Goal: Transaction & Acquisition: Purchase product/service

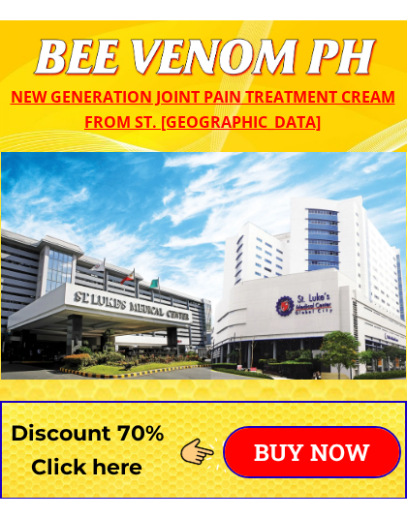
scroll to position [2, 0]
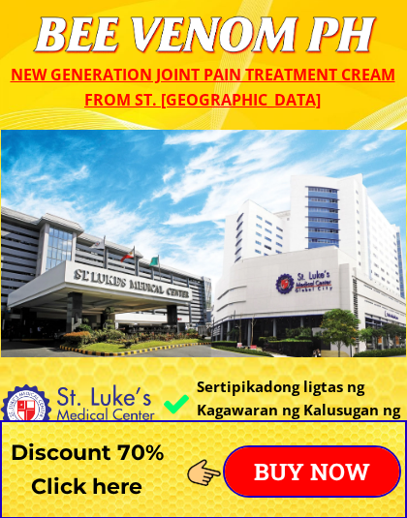
click at [316, 471] on p "BUY NOW" at bounding box center [312, 472] width 174 height 48
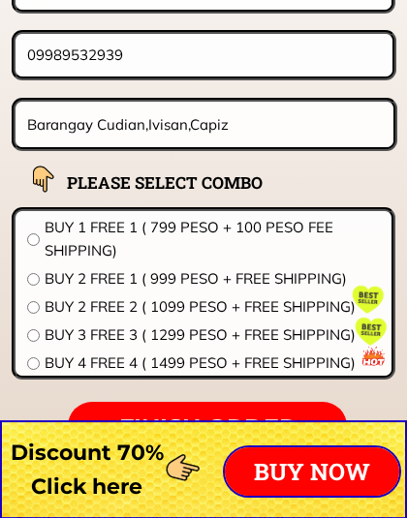
scroll to position [15413, 0]
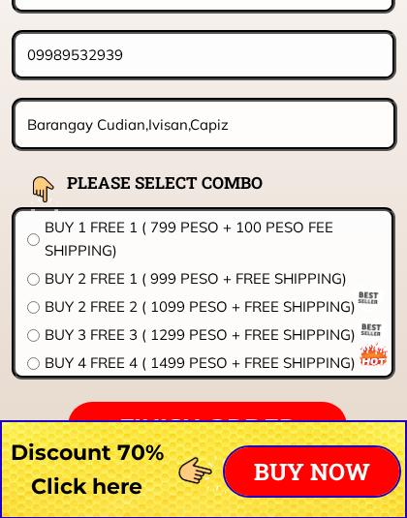
click at [404, 405] on div "When buy 4 GET 4 FREE ₱186 /1Box 70% off Only [DATE] CLICK " FINISH ORDER" TO O…" at bounding box center [203, 194] width 407 height 807
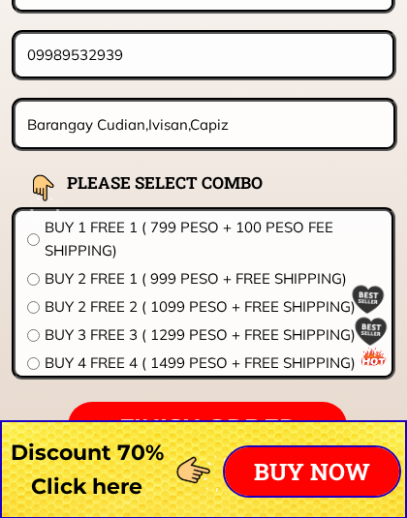
click at [29, 278] on input "radio" at bounding box center [33, 279] width 13 height 13
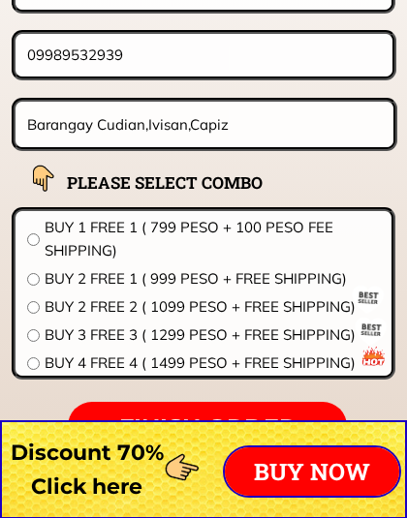
radio input "true"
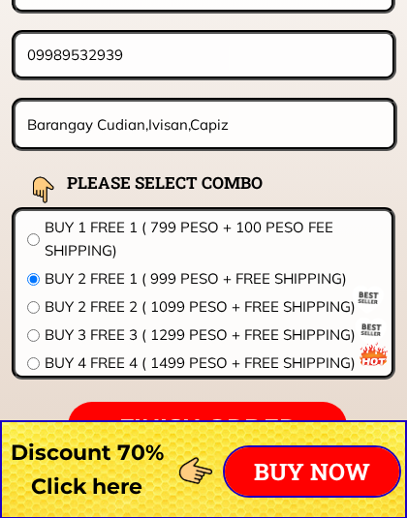
click at [27, 232] on div at bounding box center [44, 199] width 69 height 69
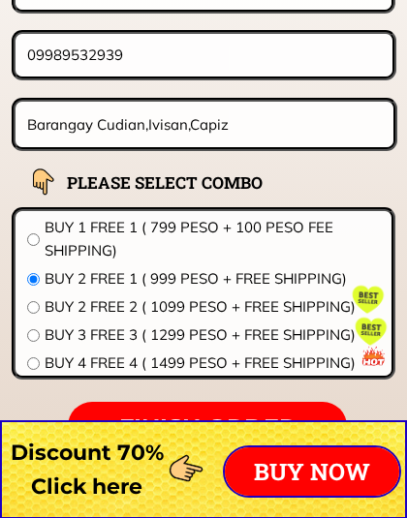
click at [37, 237] on input "radio" at bounding box center [33, 240] width 13 height 13
radio input "true"
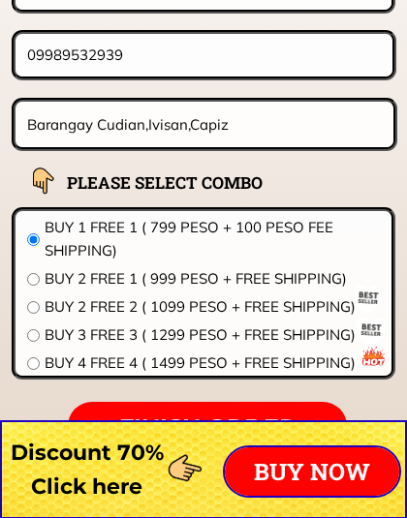
click at [308, 478] on p "BUY NOW" at bounding box center [312, 472] width 174 height 48
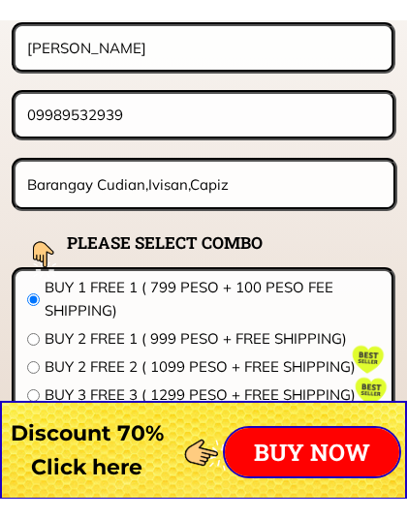
scroll to position [15373, 0]
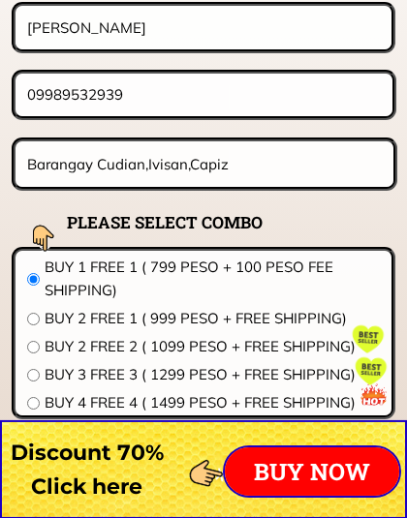
click at [39, 349] on input "radio" at bounding box center [33, 347] width 13 height 13
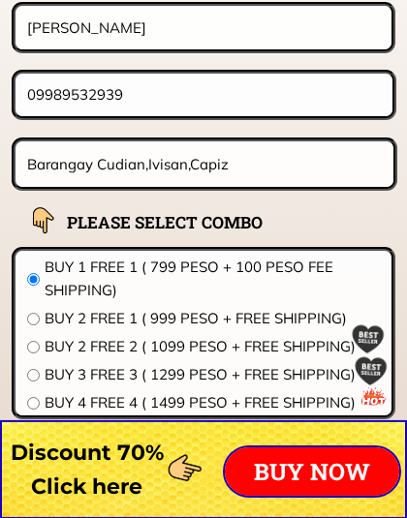
radio input "true"
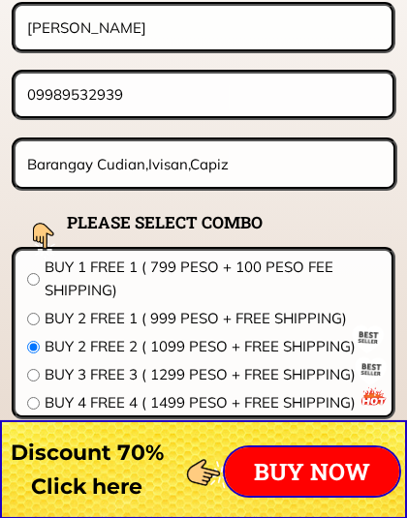
click at [35, 282] on input "radio" at bounding box center [33, 279] width 13 height 13
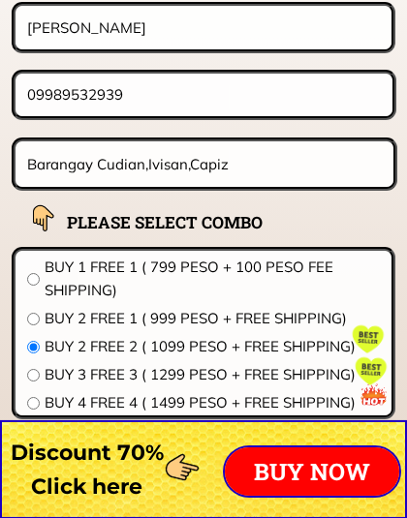
radio input "true"
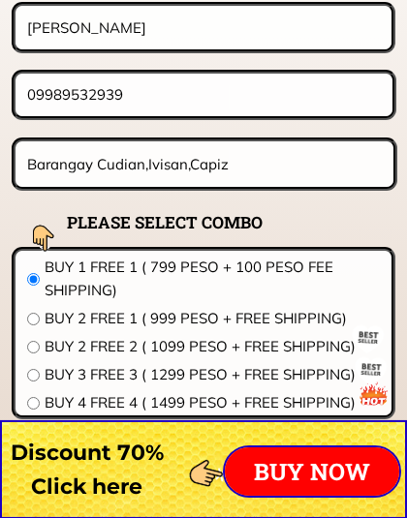
click at [316, 472] on p "BUY NOW" at bounding box center [312, 472] width 174 height 48
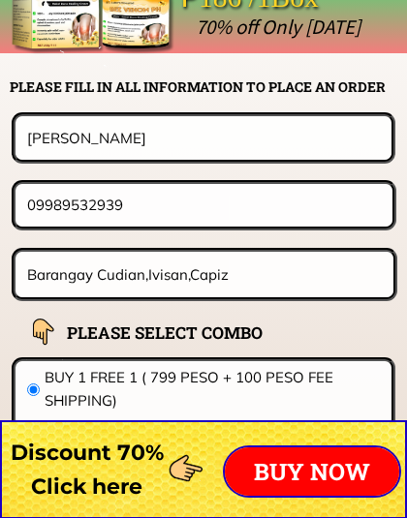
scroll to position [15202, 0]
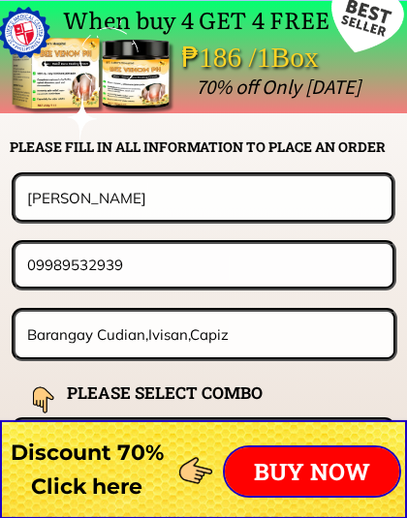
click at [62, 421] on div at bounding box center [203, 470] width 407 height 99
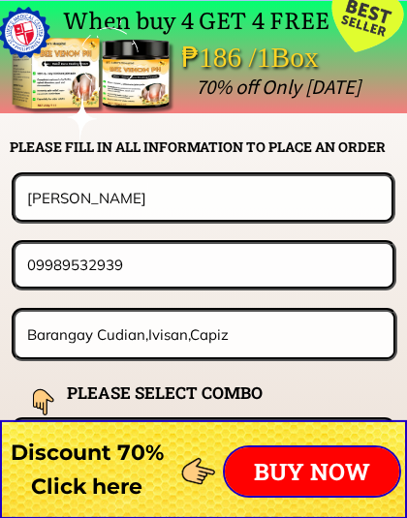
click at [62, 412] on div at bounding box center [44, 409] width 69 height 69
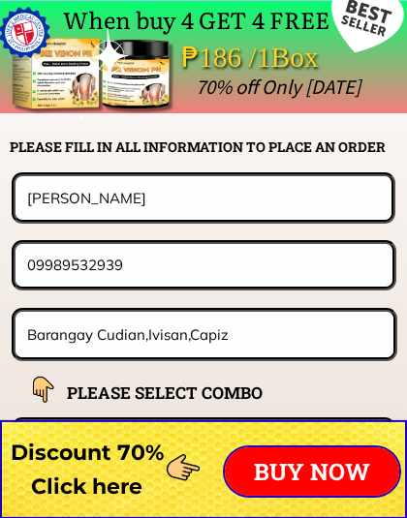
click at [204, 421] on div at bounding box center [203, 470] width 407 height 99
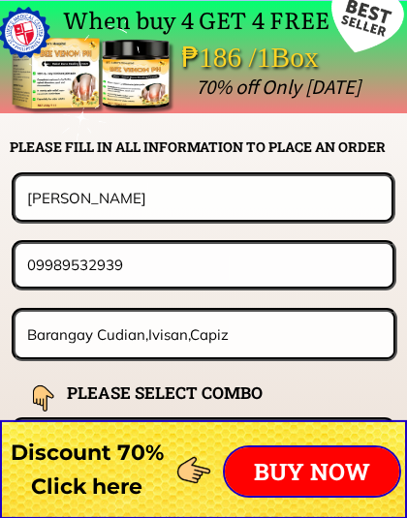
click at [286, 421] on div at bounding box center [203, 470] width 407 height 99
click at [297, 421] on div at bounding box center [203, 470] width 407 height 99
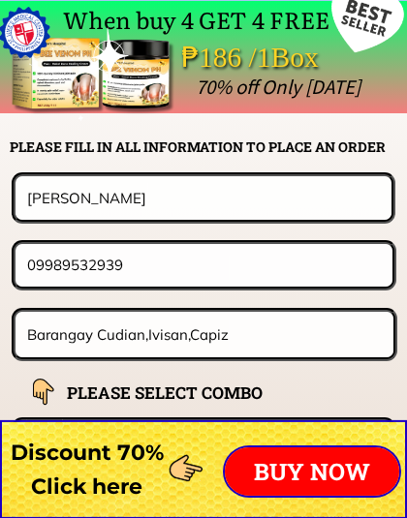
click at [248, 396] on h2 "PLEASE SELECT COMBO" at bounding box center [189, 393] width 244 height 26
click at [284, 388] on h2 "PLEASE SELECT COMBO" at bounding box center [189, 393] width 244 height 26
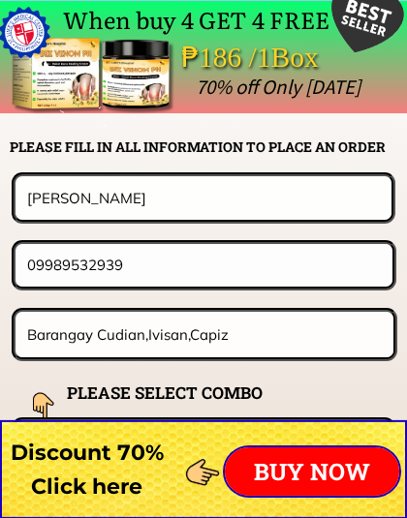
click at [293, 389] on h2 "PLEASE SELECT COMBO" at bounding box center [189, 393] width 244 height 26
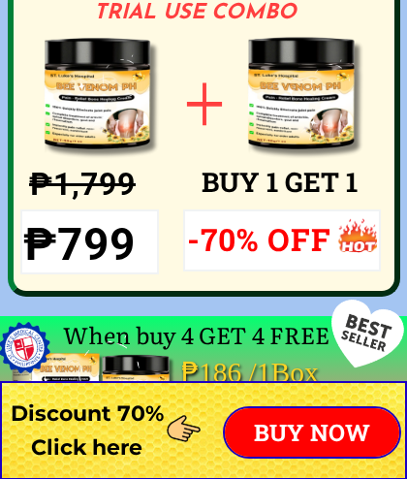
scroll to position [14886, 0]
